Goal: Find specific page/section: Find specific page/section

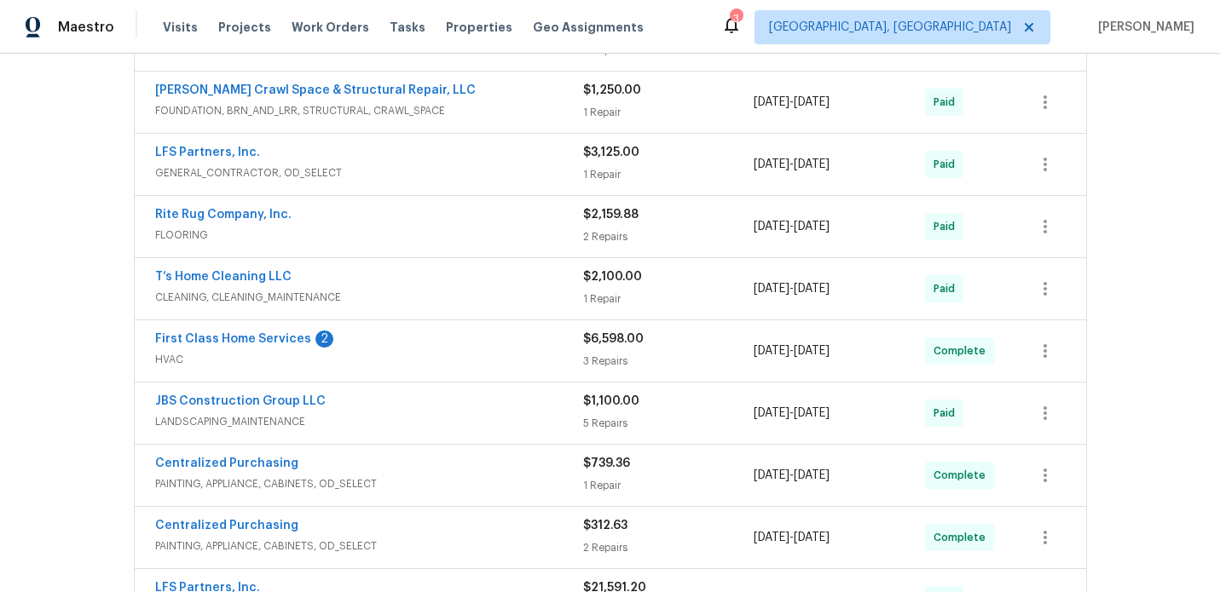
scroll to position [813, 0]
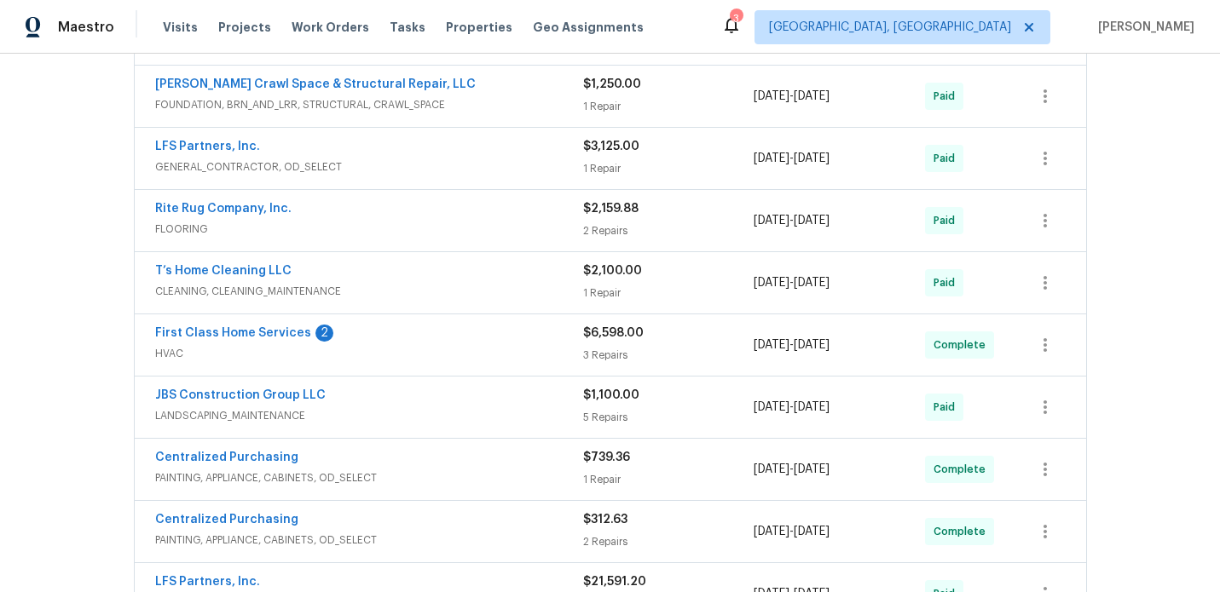
click at [465, 341] on div "First Class Home Services 2" at bounding box center [369, 335] width 428 height 20
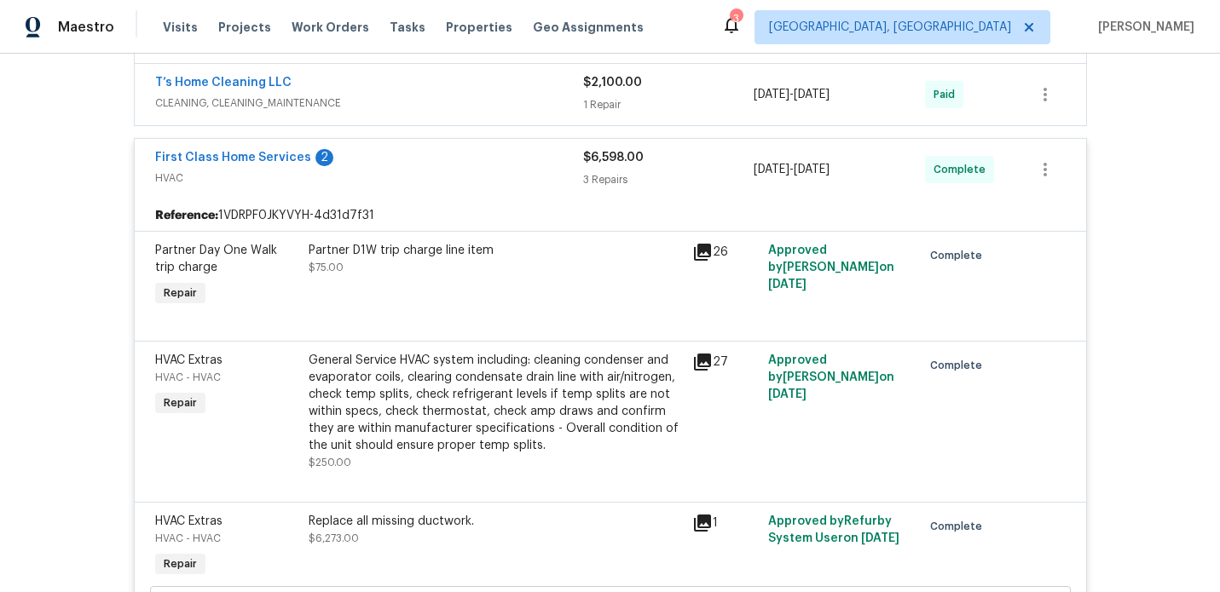
scroll to position [1003, 0]
click at [705, 250] on icon at bounding box center [702, 250] width 17 height 17
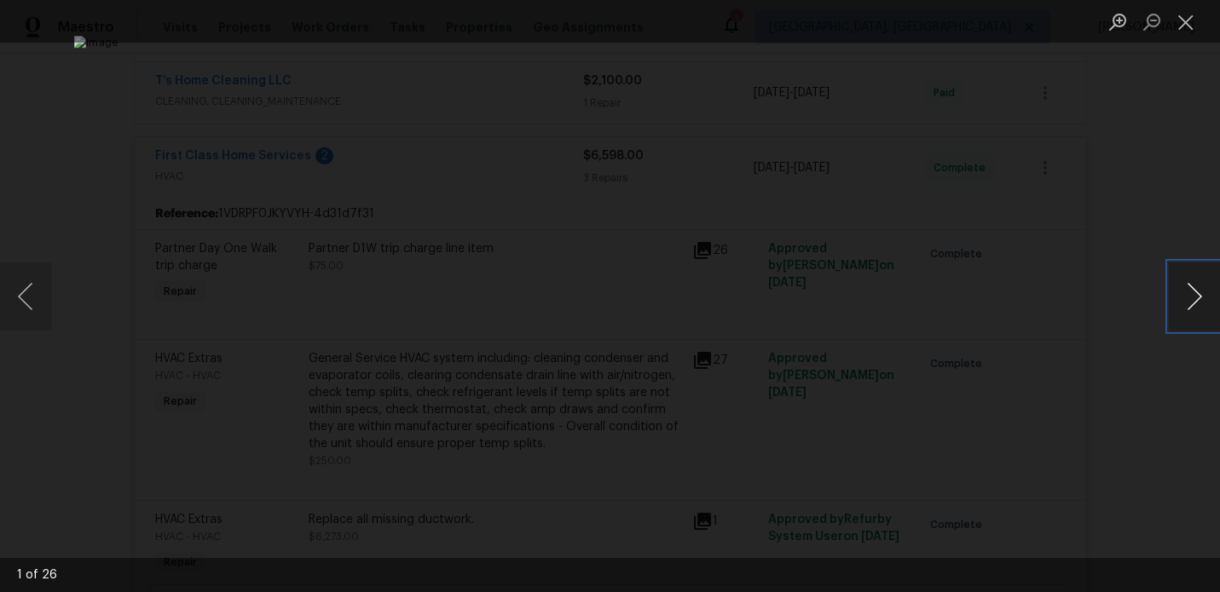
click at [1190, 298] on button "Next image" at bounding box center [1194, 297] width 51 height 68
click at [1189, 24] on button "Close lightbox" at bounding box center [1186, 22] width 34 height 30
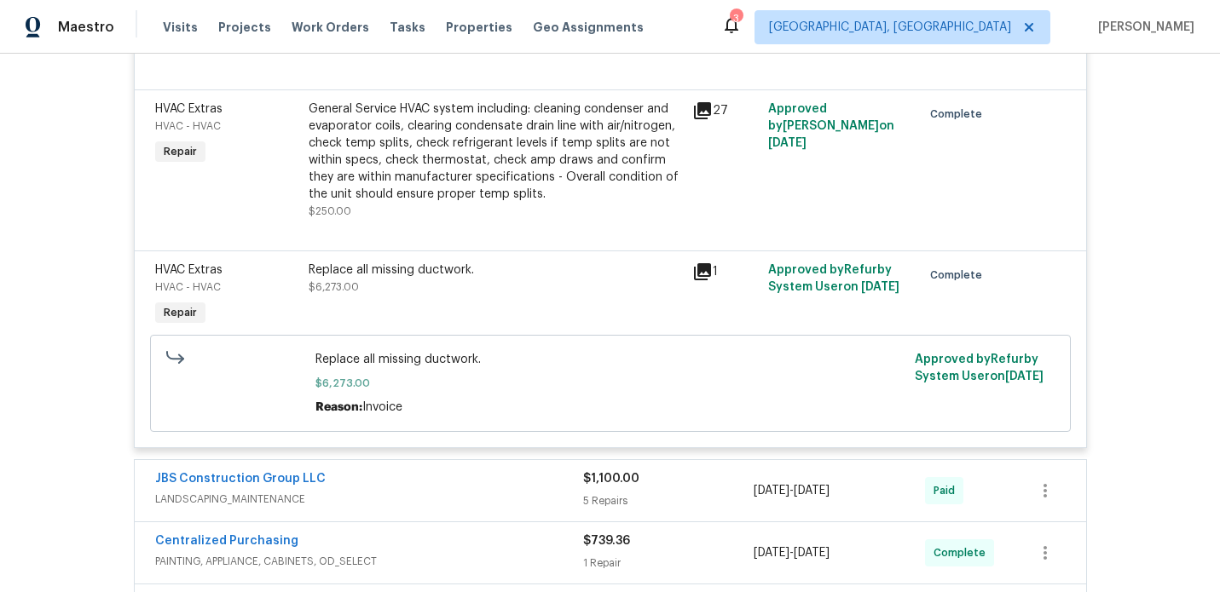
scroll to position [1256, 0]
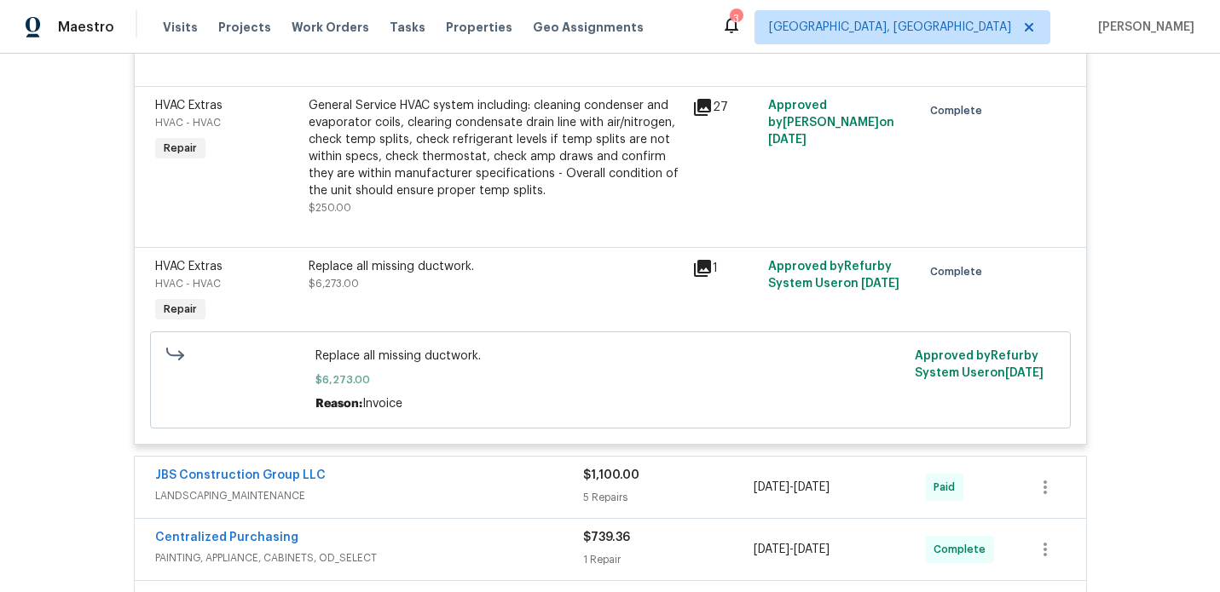
click at [705, 270] on icon at bounding box center [702, 268] width 20 height 20
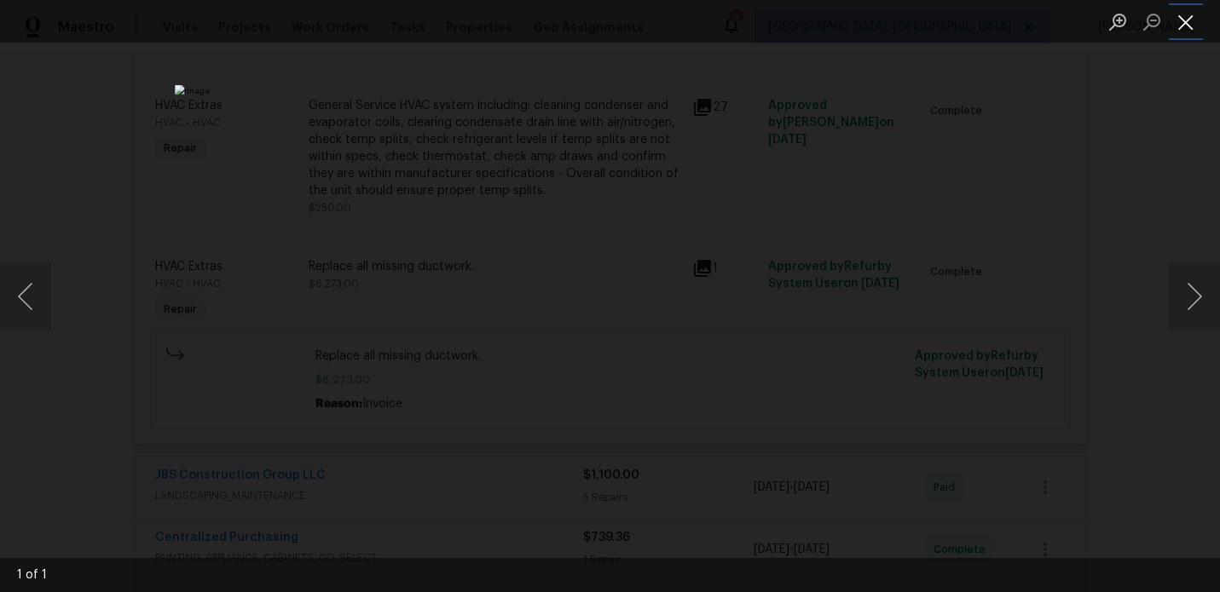
click at [1183, 22] on button "Close lightbox" at bounding box center [1186, 22] width 34 height 30
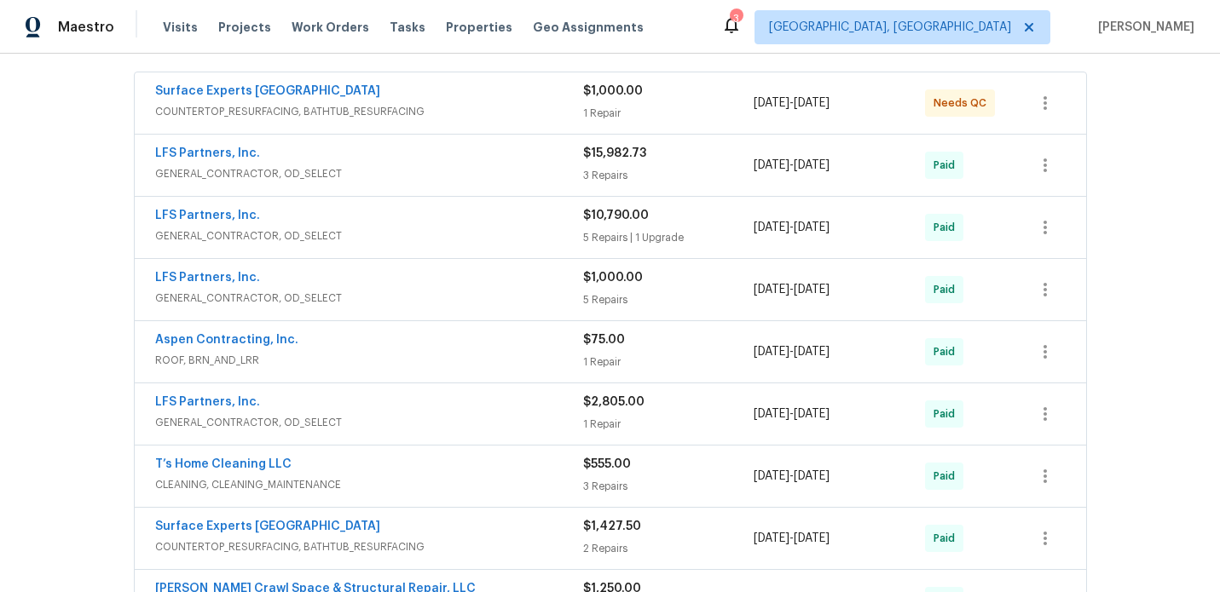
scroll to position [0, 0]
